Goal: Find specific page/section: Find specific page/section

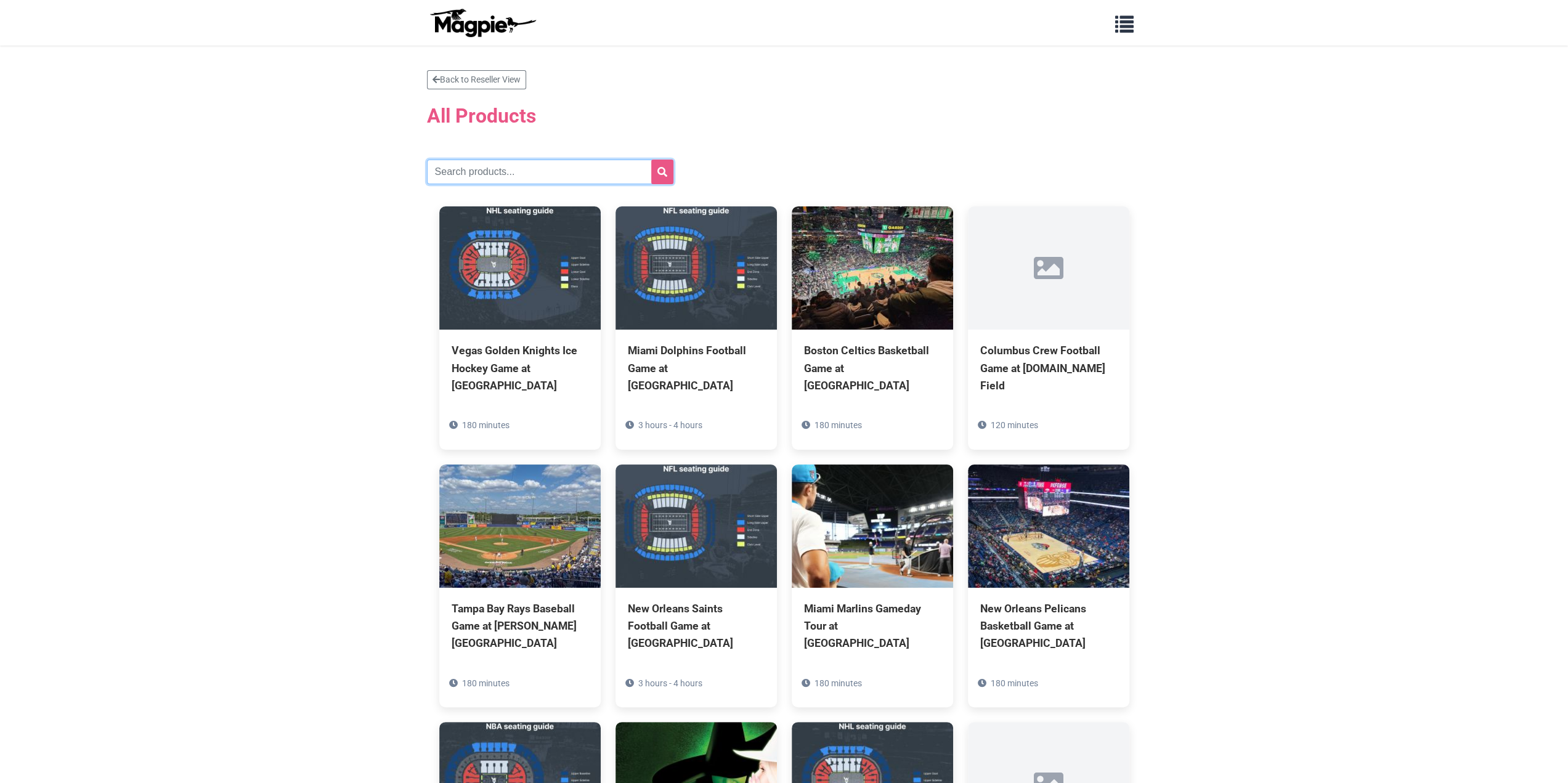
click at [495, 166] on input "text" at bounding box center [550, 171] width 247 height 24
type input "brew"
click at [671, 168] on button "submit" at bounding box center [663, 171] width 22 height 24
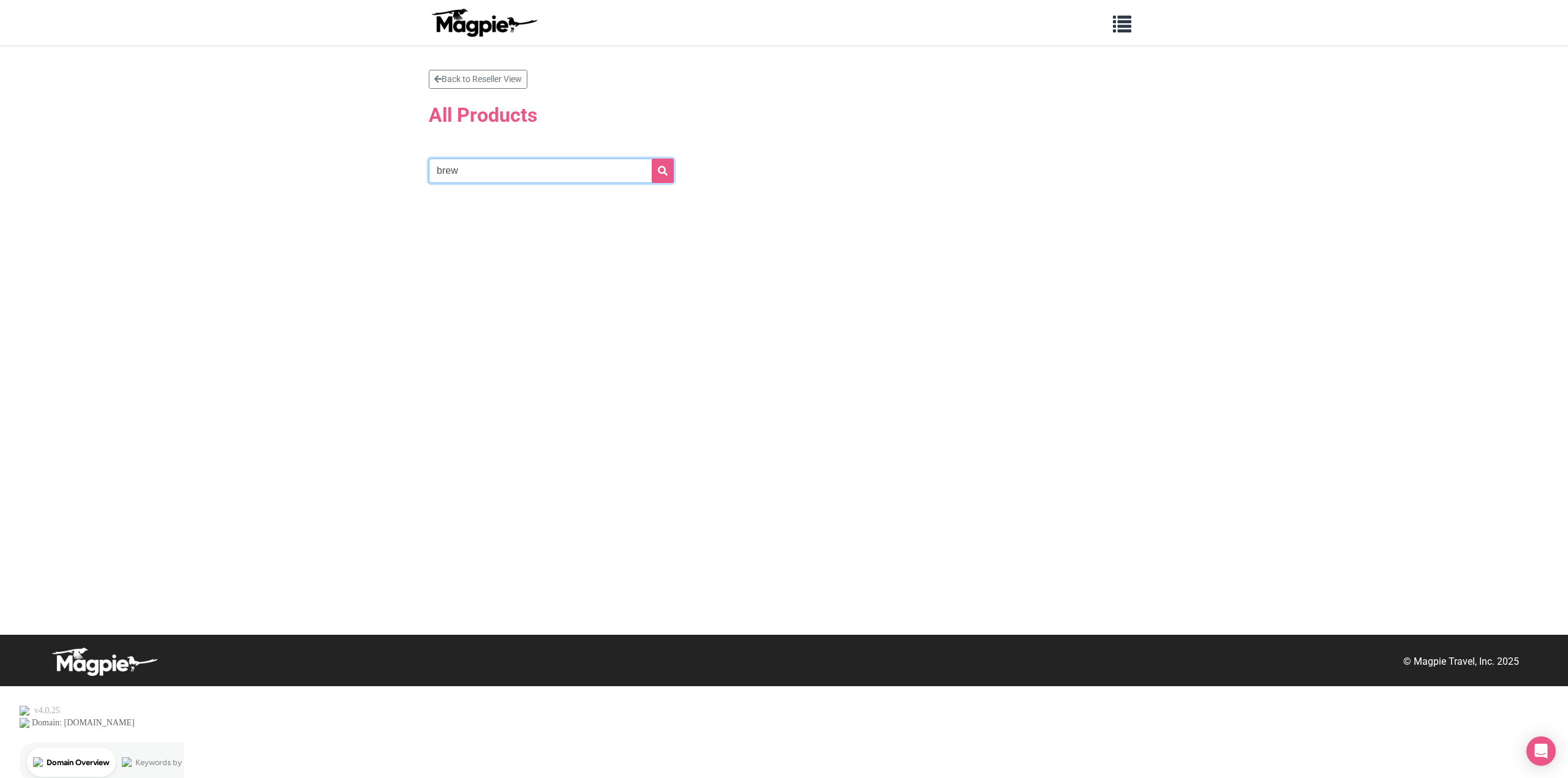
drag, startPoint x: 512, startPoint y: 164, endPoint x: 351, endPoint y: 199, distance: 164.8
click at [353, 199] on section "Back to Reseller View All Products brew" at bounding box center [784, 340] width 1568 height 590
click at [667, 165] on button "submit" at bounding box center [663, 170] width 22 height 24
